Goal: Information Seeking & Learning: Learn about a topic

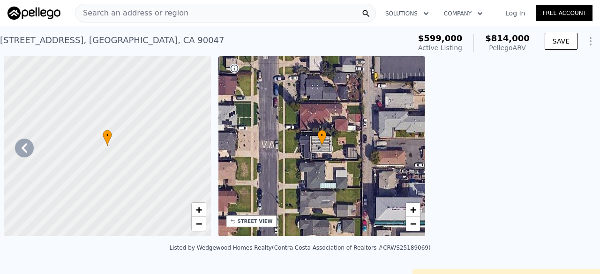
scroll to position [0, 5]
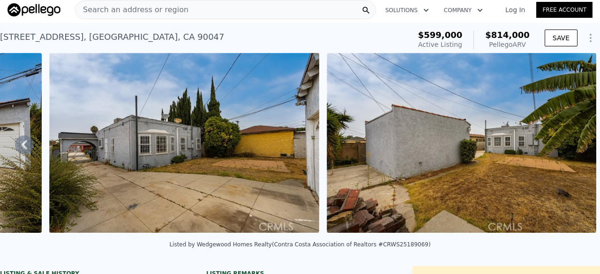
click at [189, 15] on div "Search an address or region" at bounding box center [225, 9] width 301 height 19
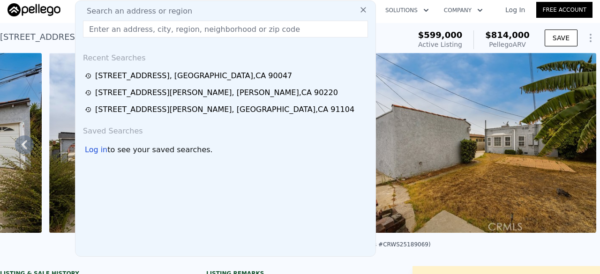
click at [166, 30] on input "text" at bounding box center [225, 29] width 285 height 17
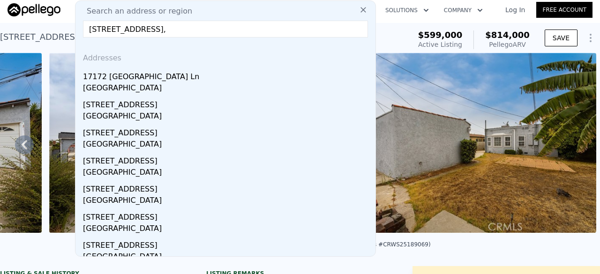
type input "[STREET_ADDRESS],"
click at [178, 92] on div "[GEOGRAPHIC_DATA]" at bounding box center [227, 89] width 289 height 13
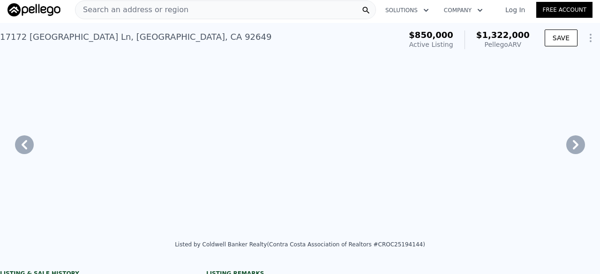
type input "1068"
type input "1909"
type input "5627"
type input "6891"
type input "$ 1,322,000"
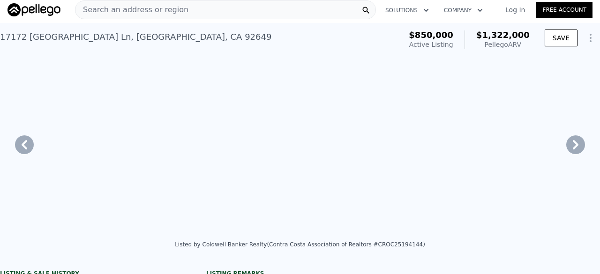
type input "7"
type input "$ 330,439"
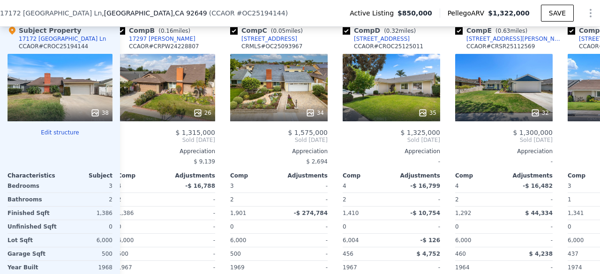
scroll to position [0, 159]
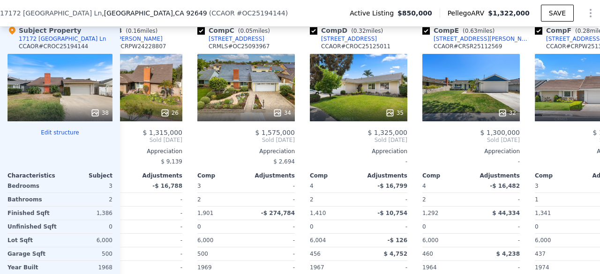
drag, startPoint x: 368, startPoint y: 97, endPoint x: 294, endPoint y: 8, distance: 115.9
click at [294, 8] on div "[STREET_ADDRESS] ( CCAOR # OC25194144 ) Active Listing $850,000 Pellego ARV $1,…" at bounding box center [300, 13] width 600 height 26
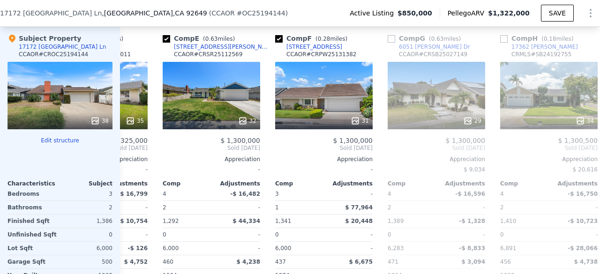
scroll to position [999, 0]
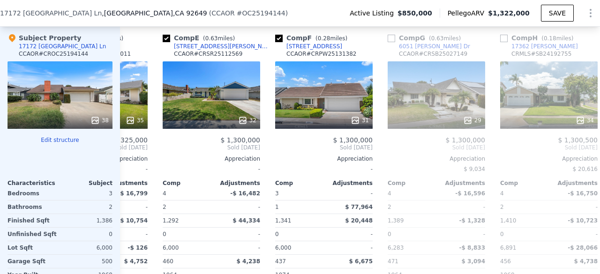
click at [245, 116] on icon at bounding box center [242, 120] width 9 height 9
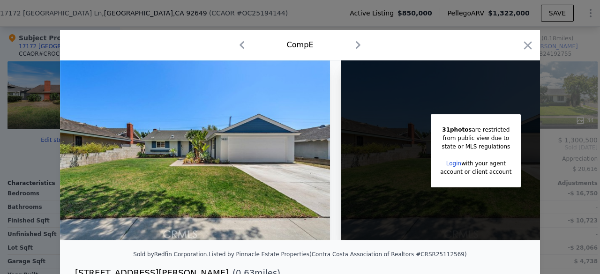
drag, startPoint x: 245, startPoint y: 106, endPoint x: 521, endPoint y: 45, distance: 283.1
click at [521, 45] on icon "button" at bounding box center [527, 45] width 13 height 13
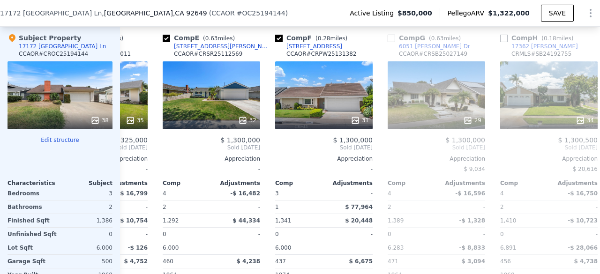
drag, startPoint x: 361, startPoint y: 105, endPoint x: 309, endPoint y: 10, distance: 108.5
click at [309, 10] on div "[STREET_ADDRESS] ( CCAOR # OC25194144 ) Active Listing $850,000 Pellego ARV $1,…" at bounding box center [300, 13] width 600 height 26
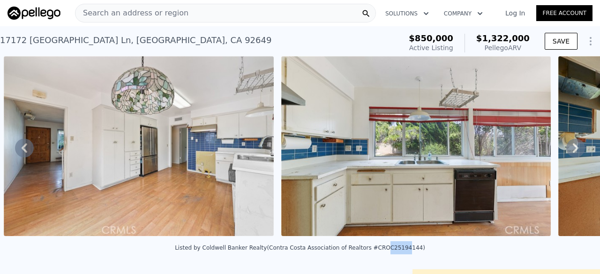
drag, startPoint x: 367, startPoint y: 252, endPoint x: 388, endPoint y: 257, distance: 21.1
click at [388, 251] on div "Listed by Coldwell Banker Realty (Contra Costa Association of Realtors #CROC251…" at bounding box center [300, 248] width 250 height 7
click at [399, 251] on div "Listed by Coldwell Banker Realty (Contra Costa Association of Realtors #CROC251…" at bounding box center [300, 248] width 250 height 7
click at [397, 251] on div "Listed by Coldwell Banker Realty (Contra Costa Association of Realtors #CROC251…" at bounding box center [300, 248] width 250 height 7
drag, startPoint x: 397, startPoint y: 255, endPoint x: 370, endPoint y: 256, distance: 27.2
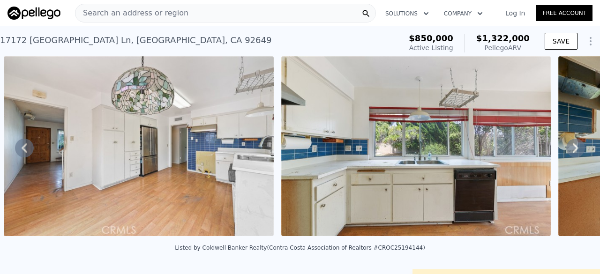
click at [370, 251] on div "Listed by Coldwell Banker Realty (Contra Costa Association of Realtors #CROC251…" at bounding box center [300, 248] width 250 height 7
drag, startPoint x: 370, startPoint y: 256, endPoint x: 398, endPoint y: 258, distance: 28.2
click at [398, 258] on div "Listed by Coldwell Banker Realty (Contra Costa Association of Realtors #CROC251…" at bounding box center [300, 251] width 600 height 23
copy div "OC25194144"
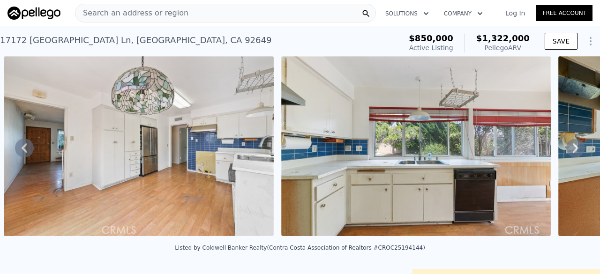
click at [160, 14] on span "Search an address or region" at bounding box center [132, 13] width 113 height 11
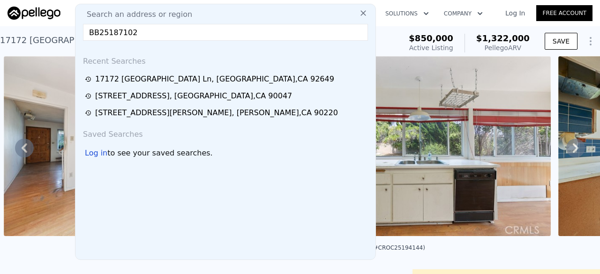
type input "BB25187102"
click at [174, 28] on input "BB25187102" at bounding box center [225, 32] width 285 height 17
paste input "[STREET_ADDRESS]"
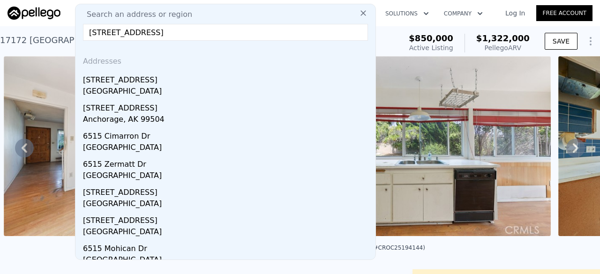
type input "[STREET_ADDRESS]"
click at [216, 90] on div "[GEOGRAPHIC_DATA]" at bounding box center [227, 92] width 289 height 13
type input "3"
type input "1041"
type input "1660"
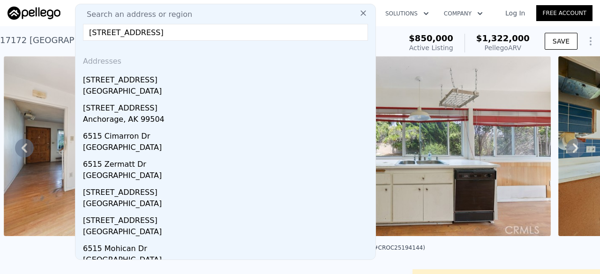
type input "3874"
type input "6703"
type input "$ 804,000"
type input "6"
type input "$ 215,120"
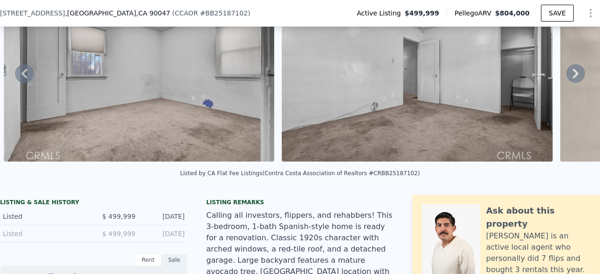
scroll to position [67, 0]
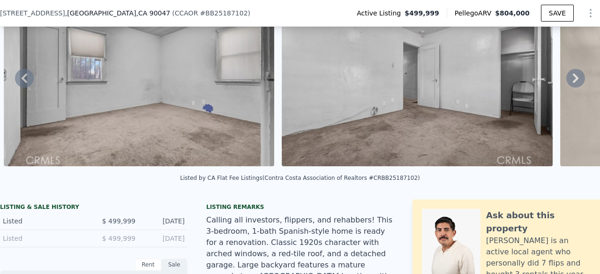
click at [242, 165] on img at bounding box center [139, 76] width 271 height 180
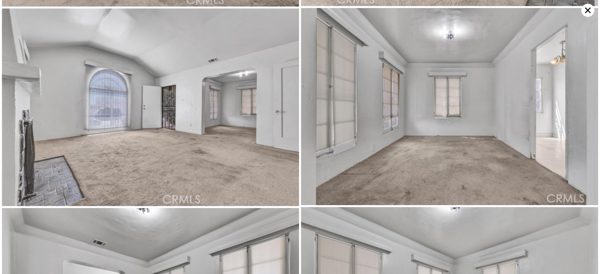
scroll to position [592, 0]
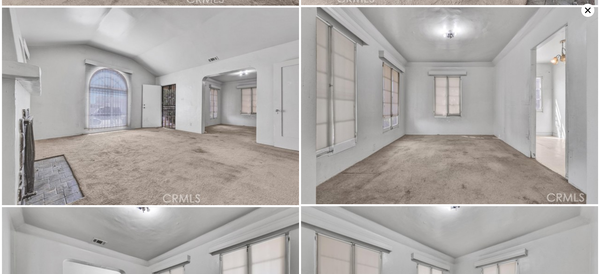
click at [587, 8] on icon at bounding box center [588, 10] width 13 height 13
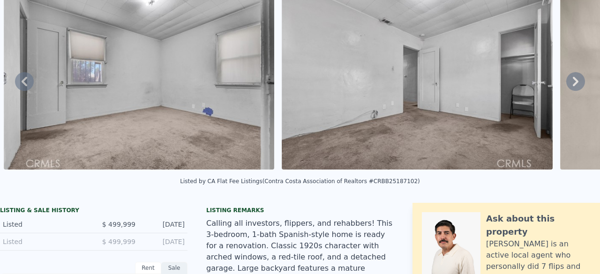
scroll to position [0, 0]
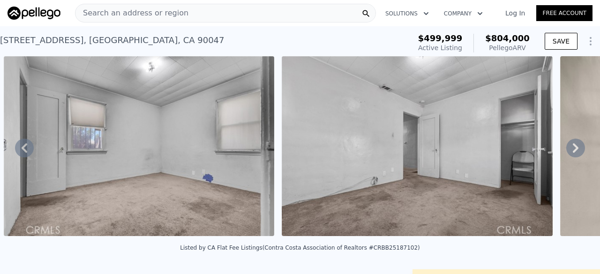
drag, startPoint x: 279, startPoint y: 201, endPoint x: 290, endPoint y: 119, distance: 83.2
click at [290, 119] on div at bounding box center [417, 147] width 279 height 183
click at [171, 12] on span "Search an address or region" at bounding box center [132, 13] width 113 height 11
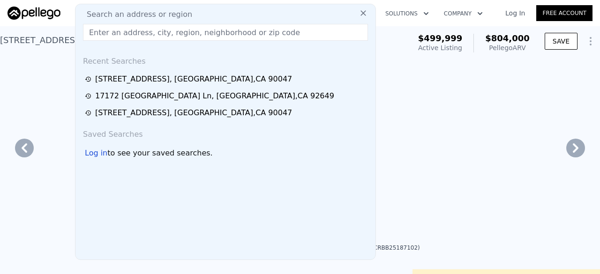
type input "4234"
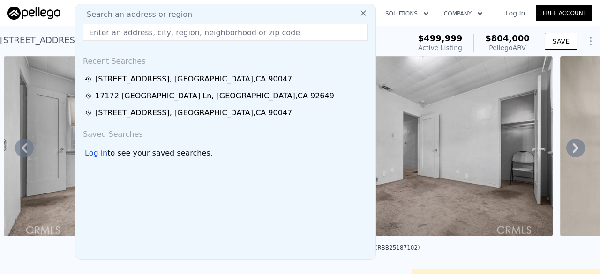
click at [124, 29] on input "text" at bounding box center [225, 32] width 285 height 17
drag, startPoint x: 124, startPoint y: 29, endPoint x: 99, endPoint y: 33, distance: 24.7
click at [99, 33] on input "text" at bounding box center [225, 32] width 285 height 17
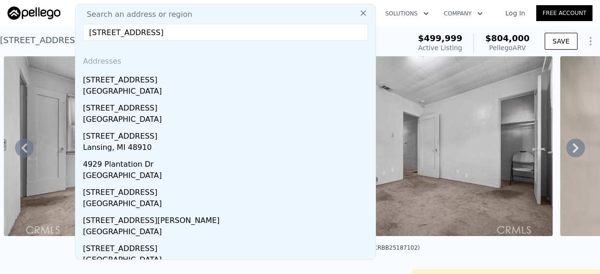
type input "[STREET_ADDRESS]"
click at [147, 84] on div "[STREET_ADDRESS]" at bounding box center [227, 78] width 289 height 15
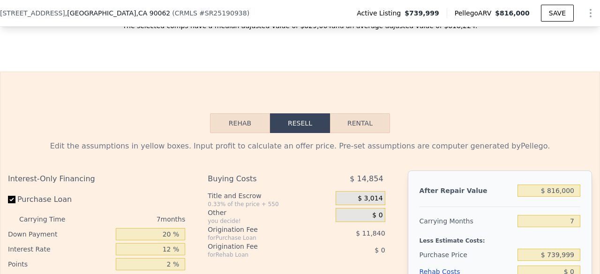
scroll to position [1522, 0]
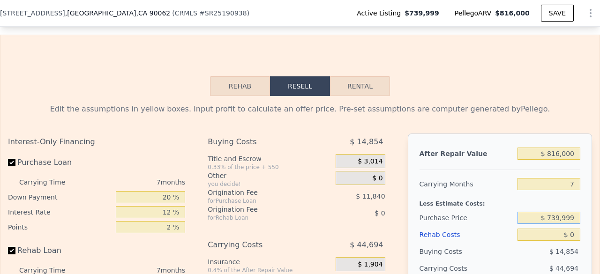
click at [563, 212] on input "$ 739,999" at bounding box center [549, 218] width 63 height 12
type input "$ 600,000"
click at [469, 176] on div "Carrying Months" at bounding box center [467, 184] width 94 height 17
type input "$ 118,361"
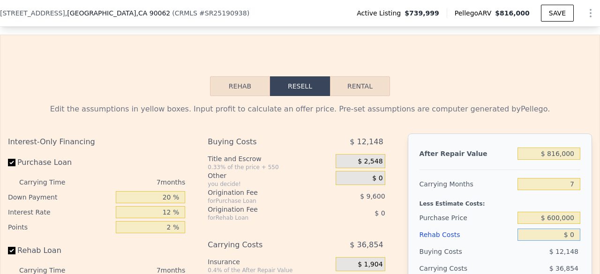
click at [571, 229] on input "$ 0" at bounding box center [549, 235] width 63 height 12
type input "$ 07"
type input "$ 118,354"
type input "$ 0"
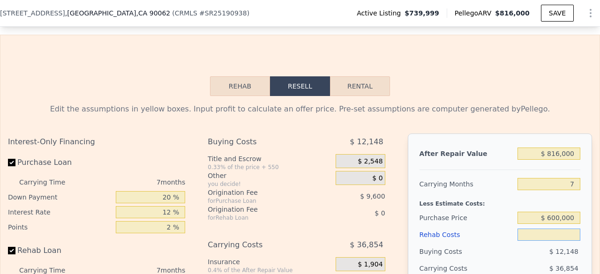
type input "$ 118,361"
type input "$ 70"
type input "$ 118,283"
type input "$ 750"
type input "$ 117,557"
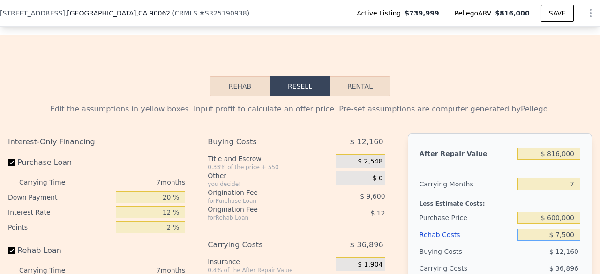
type input "$ 75,000"
type input "$ 37,961"
type input "$ 75,000"
click at [518, 243] on div "$ 13,348" at bounding box center [549, 251] width 63 height 17
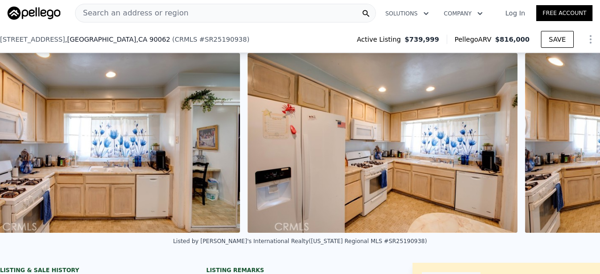
scroll to position [99, 0]
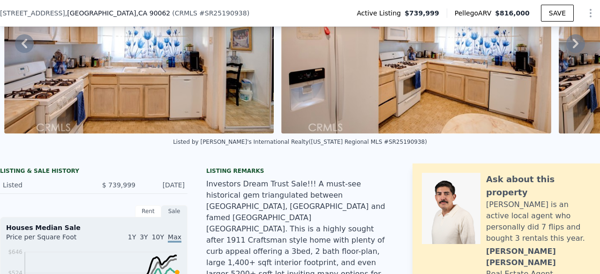
click at [361, 145] on div "Listed by [PERSON_NAME]'s International Realty ([US_STATE] Regional MLS #SR2519…" at bounding box center [300, 142] width 254 height 7
copy div "SR25190938"
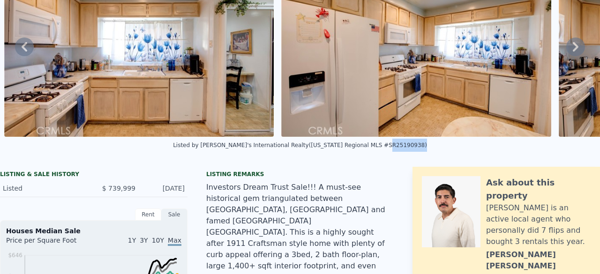
scroll to position [0, 0]
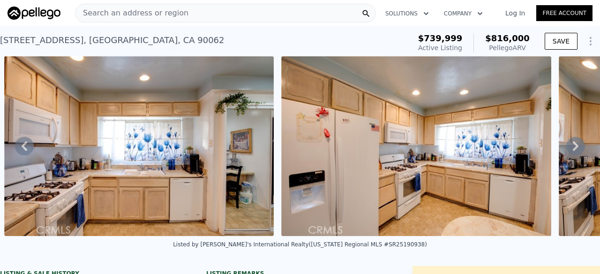
click at [202, 14] on div "Search an address or region" at bounding box center [225, 13] width 301 height 19
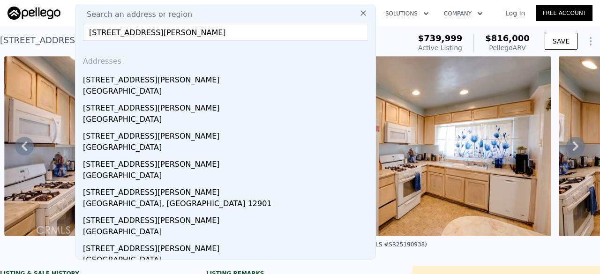
type input "[STREET_ADDRESS][PERSON_NAME]"
click at [151, 94] on div "[GEOGRAPHIC_DATA]" at bounding box center [227, 92] width 289 height 13
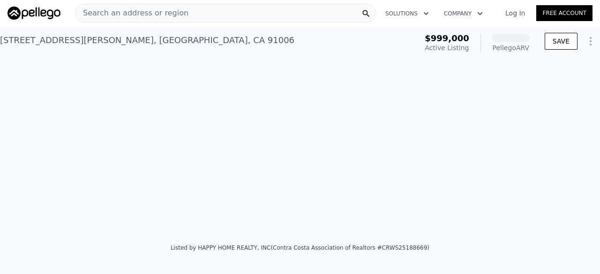
scroll to position [0, 4292]
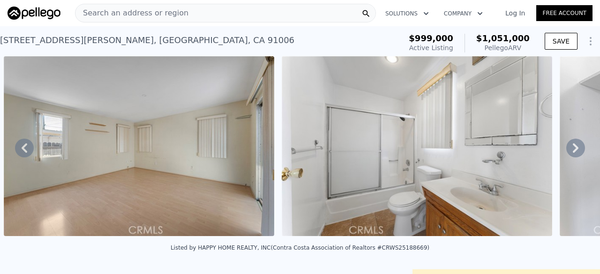
click at [179, 15] on div "Search an address or region" at bounding box center [225, 13] width 301 height 19
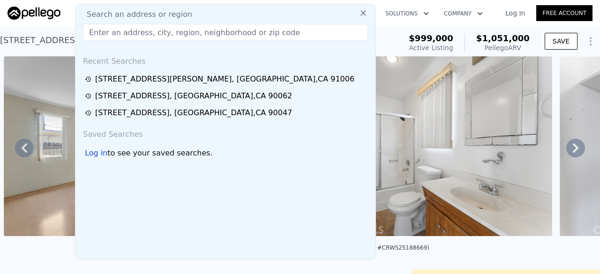
type input "[STREET_ADDRESS],"
drag, startPoint x: 97, startPoint y: 34, endPoint x: 144, endPoint y: 144, distance: 120.2
click at [144, 144] on div "Log in to see your saved searches." at bounding box center [225, 152] width 293 height 17
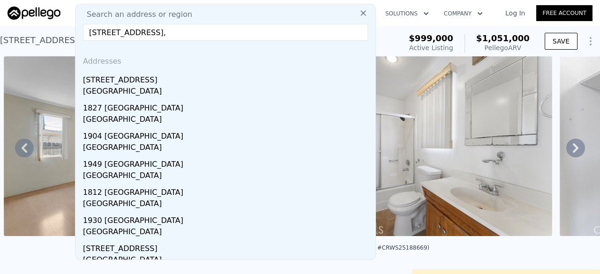
click at [115, 86] on div "[GEOGRAPHIC_DATA]" at bounding box center [227, 92] width 289 height 13
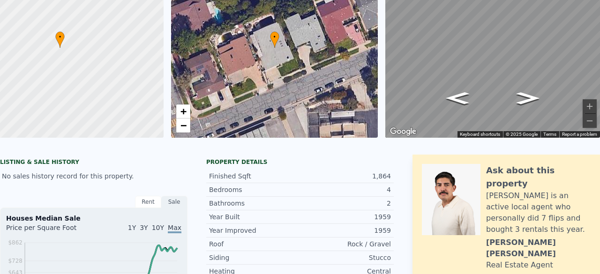
scroll to position [3, 0]
